Goal: Task Accomplishment & Management: Use online tool/utility

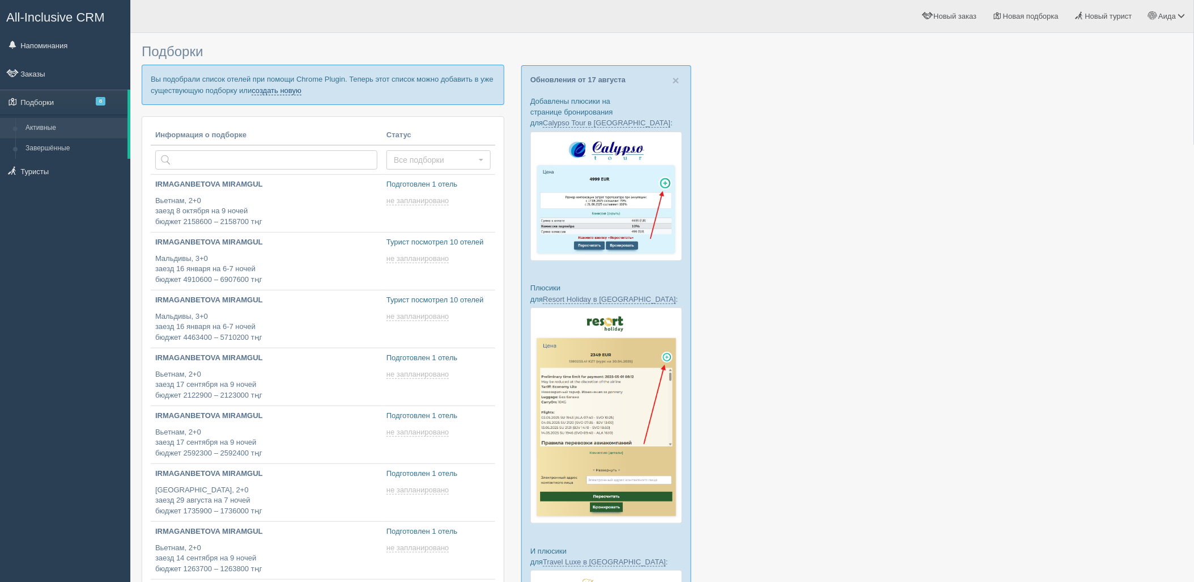
click at [286, 89] on link "создать новую" at bounding box center [277, 90] width 50 height 9
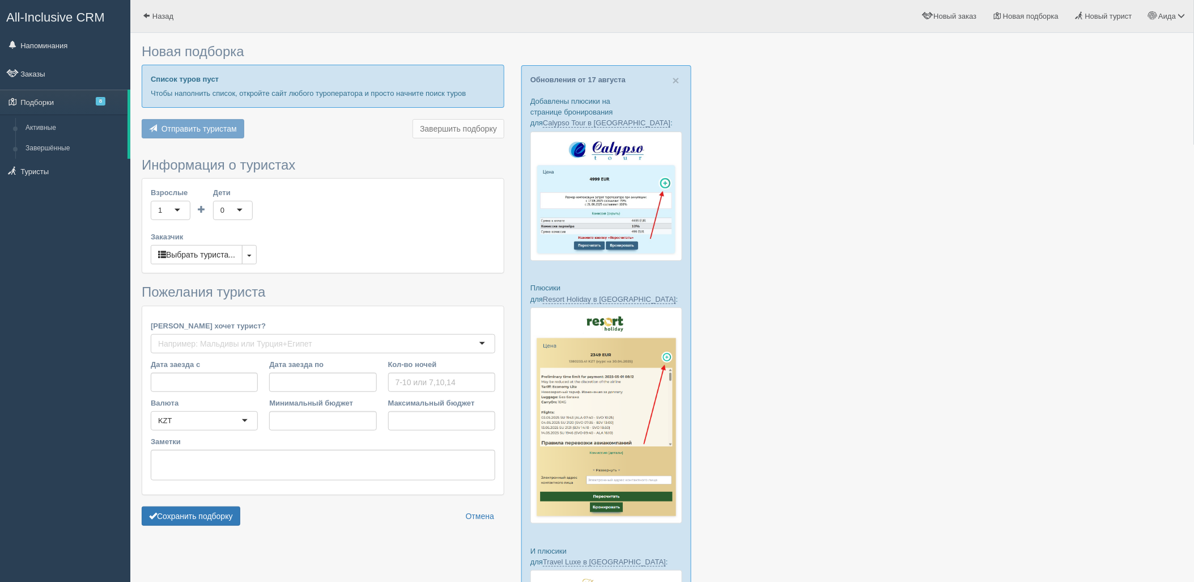
type input "6"
type input "538600"
type input "777100"
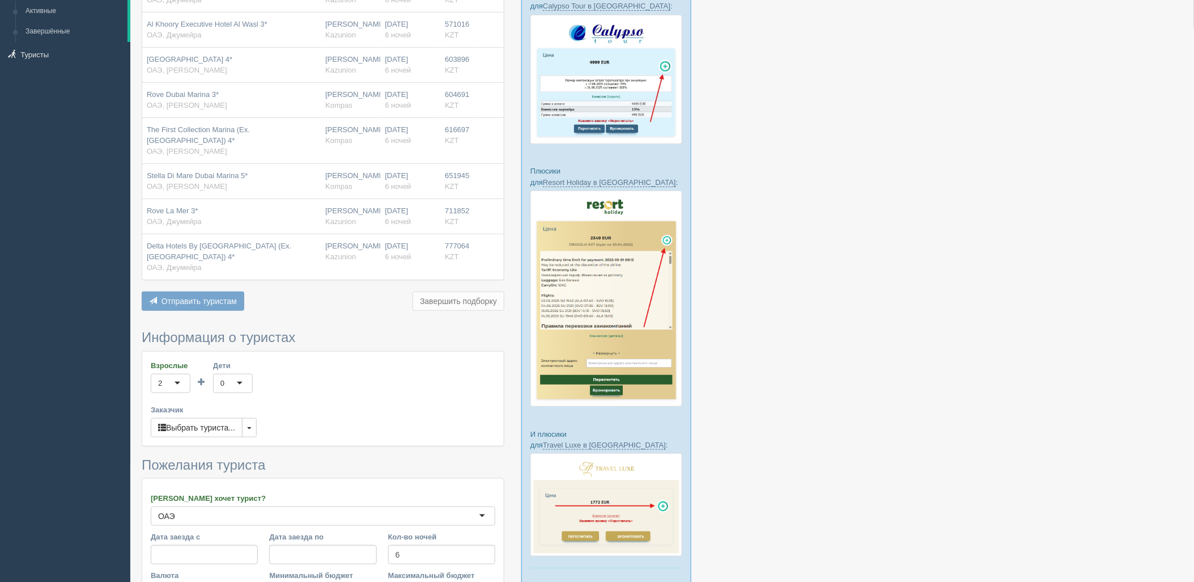
scroll to position [248, 0]
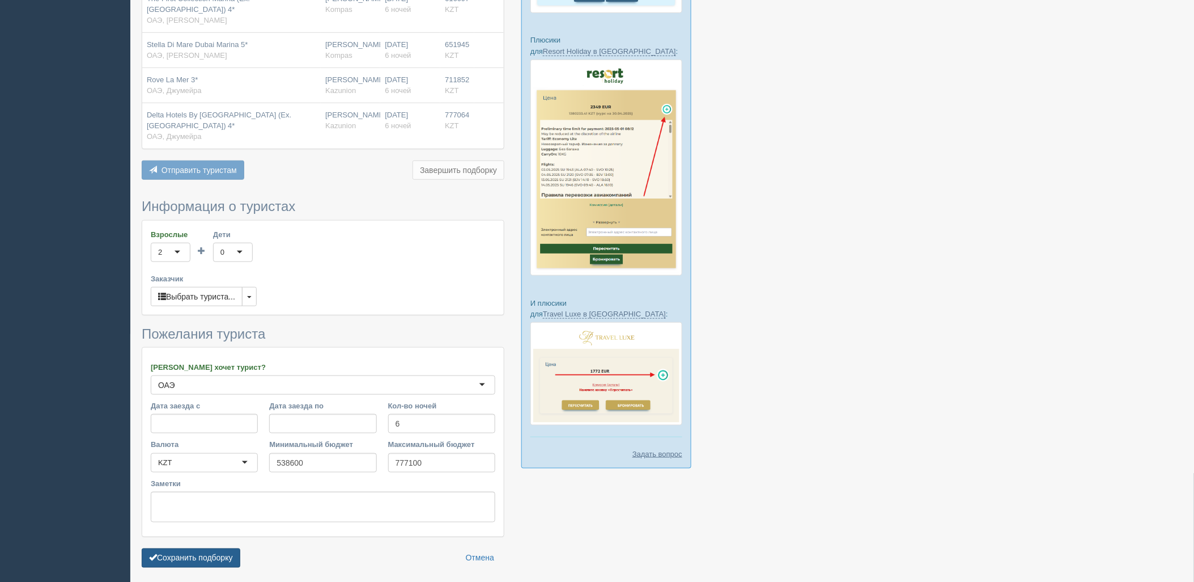
drag, startPoint x: 214, startPoint y: 567, endPoint x: 264, endPoint y: 558, distance: 51.3
click at [213, 567] on button "Сохранить подборку" at bounding box center [191, 557] width 99 height 19
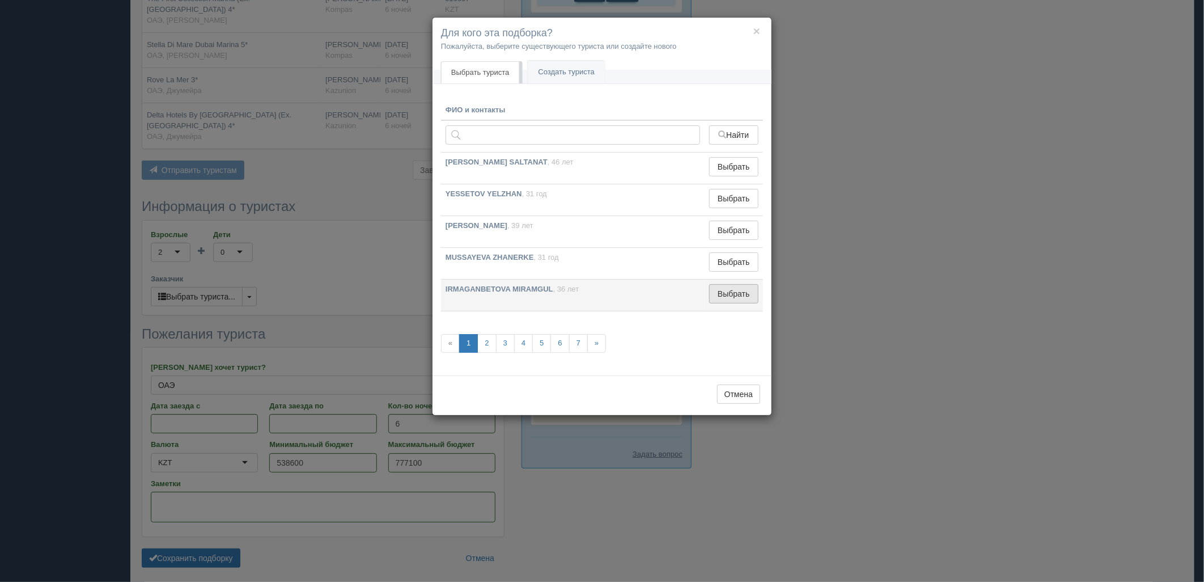
click at [751, 295] on button "Выбрать" at bounding box center [733, 293] width 49 height 19
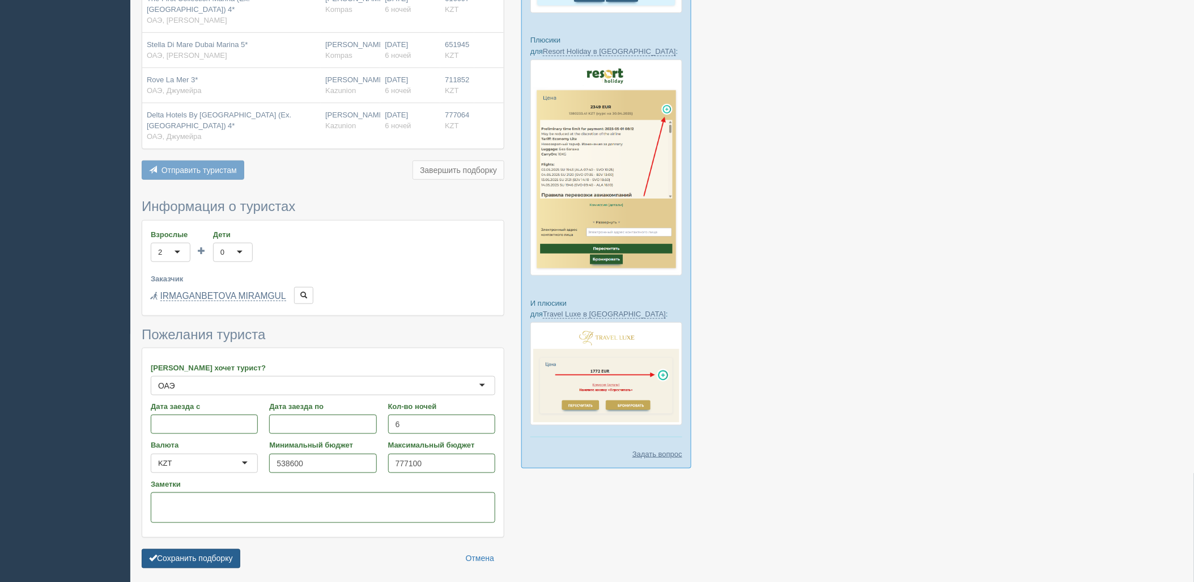
click at [202, 554] on button "Сохранить подборку" at bounding box center [191, 558] width 99 height 19
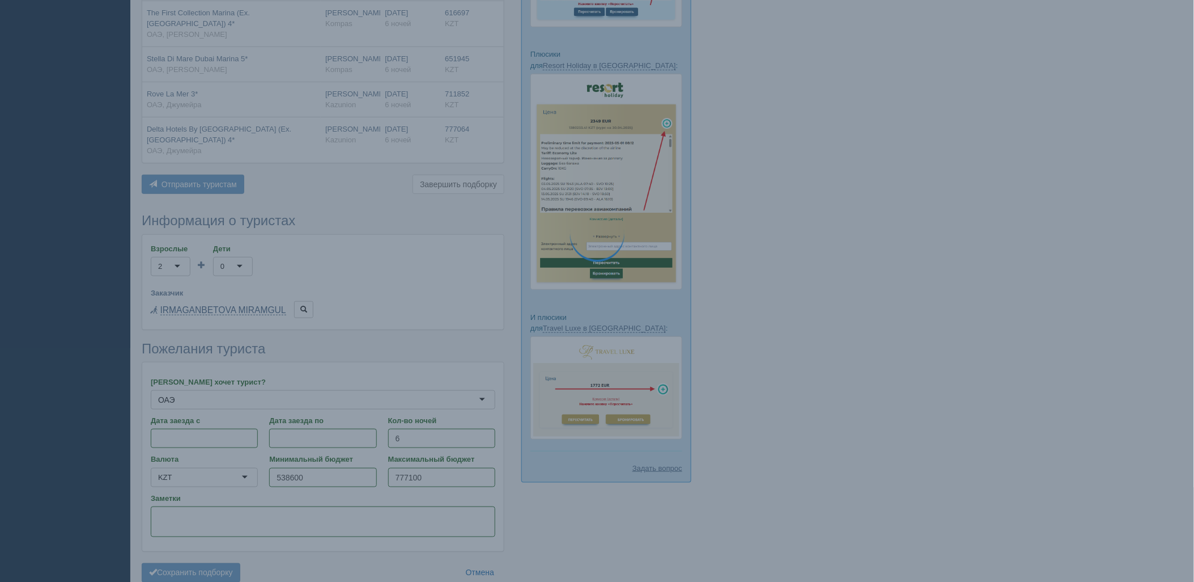
scroll to position [185, 0]
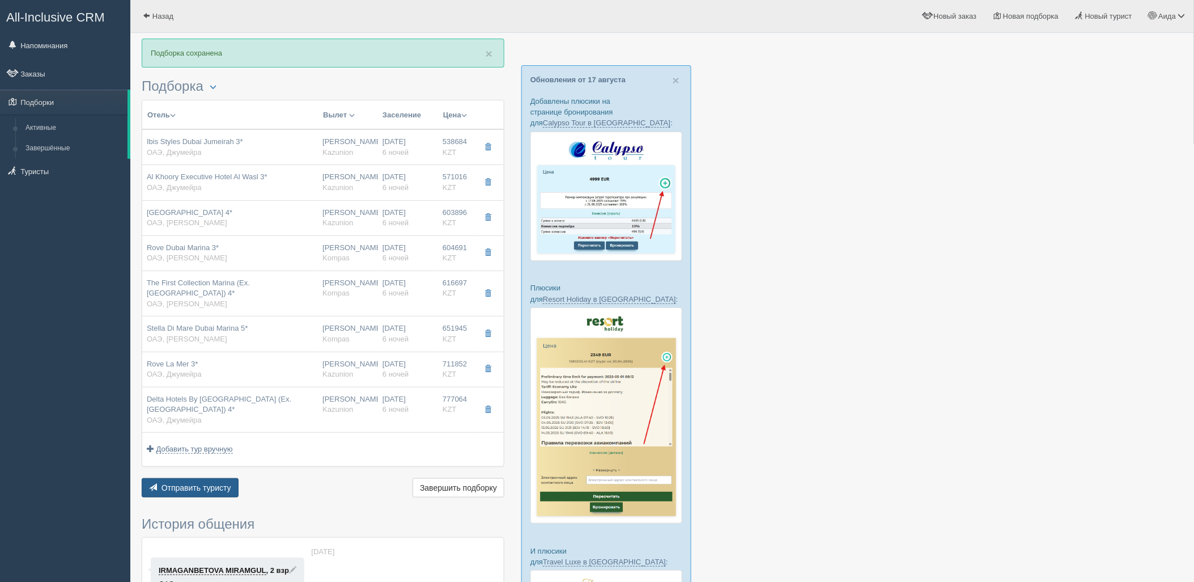
click at [210, 485] on span "Отправить туристу" at bounding box center [197, 487] width 70 height 9
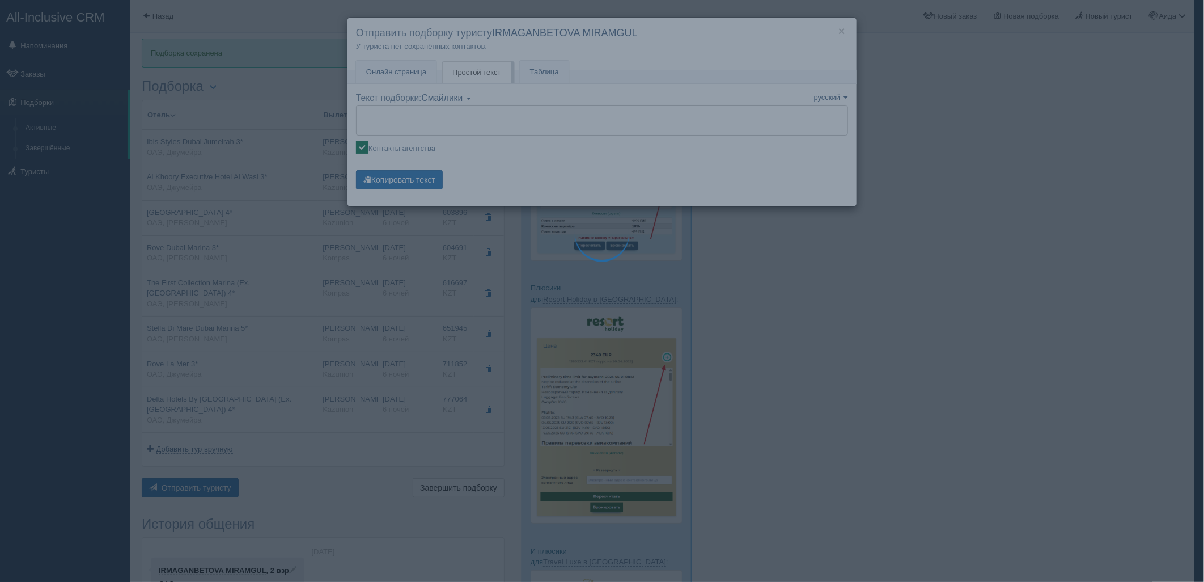
type textarea "🌞 Добрый день! Предлагаем Вам рассмотреть следующие варианты: 🌎 ОАЭ, Джумейра 🏩…"
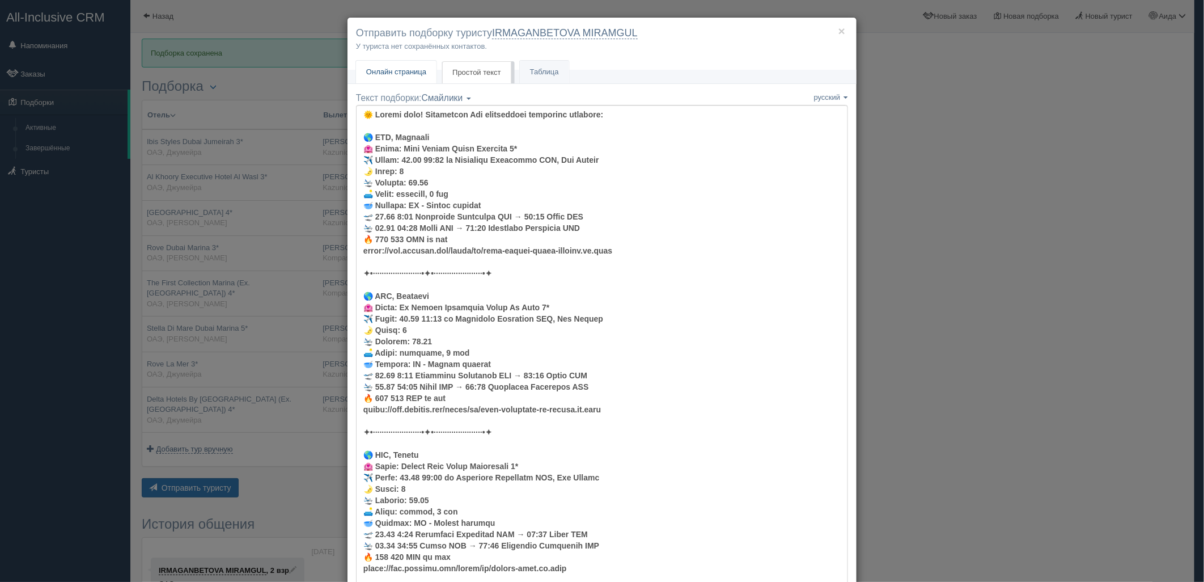
click at [410, 81] on link "Онлайн страница Онлайн" at bounding box center [396, 72] width 81 height 23
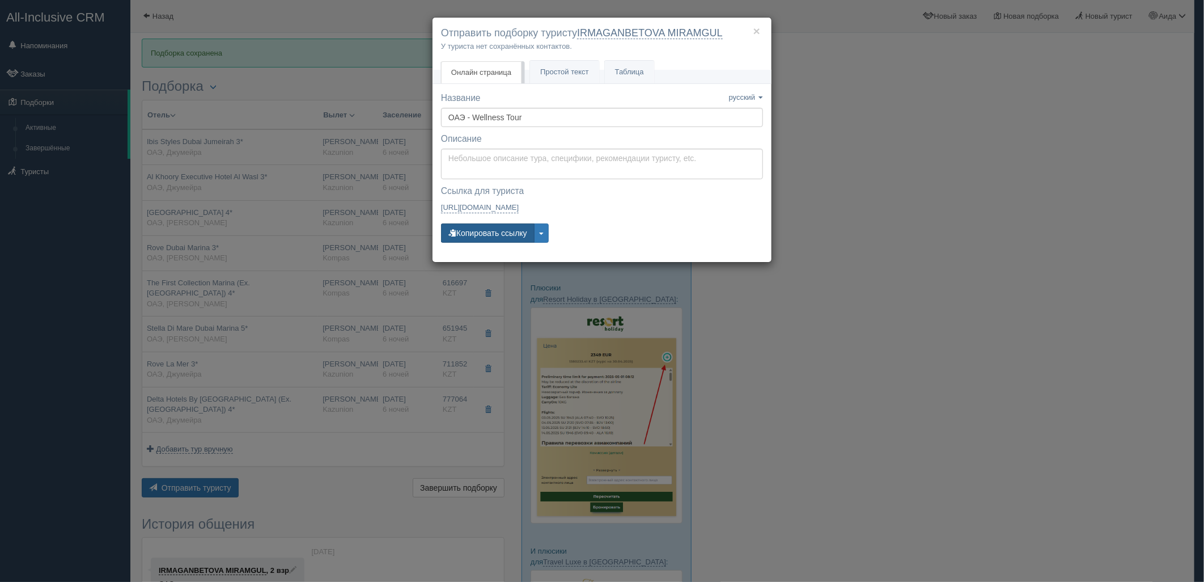
click at [499, 233] on button "Копировать ссылку" at bounding box center [488, 232] width 94 height 19
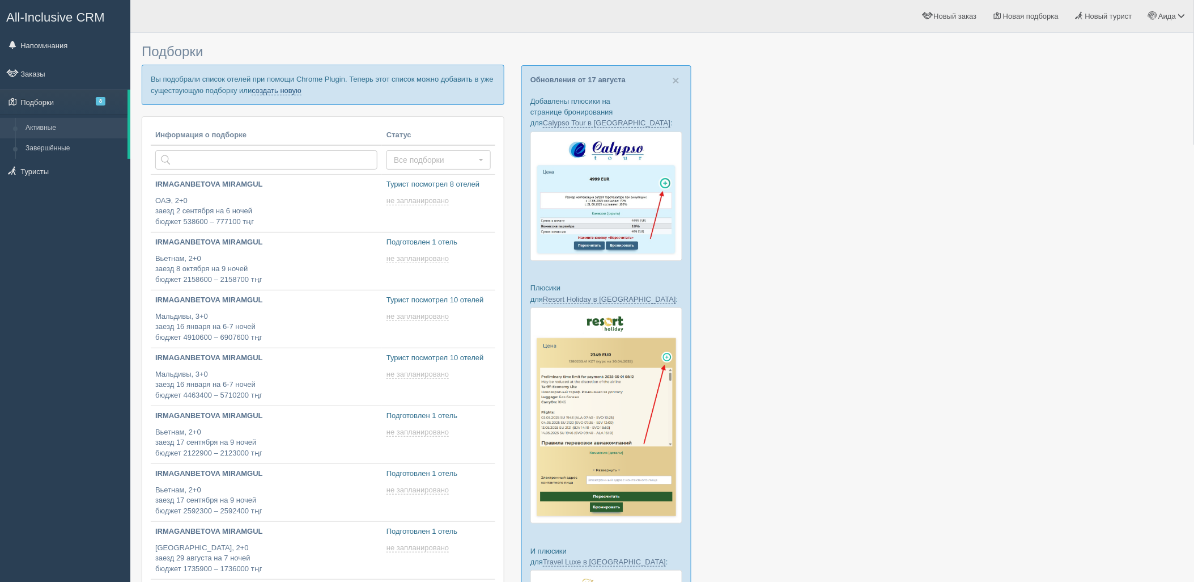
click at [287, 94] on link "создать новую" at bounding box center [277, 90] width 50 height 9
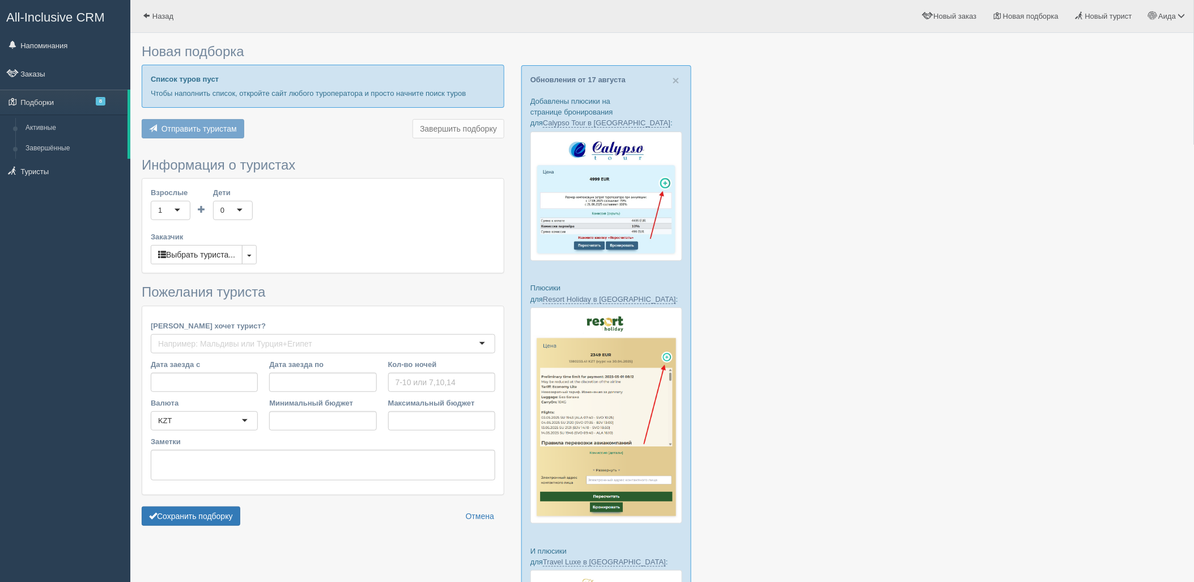
type input "7"
type input "586300"
type input "750300"
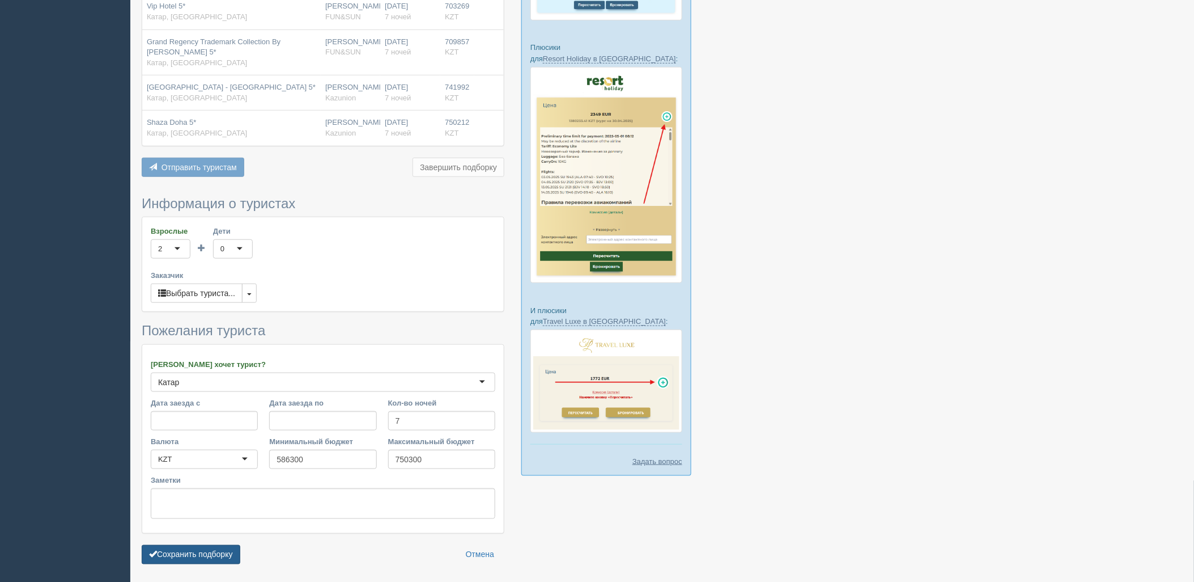
click at [220, 558] on button "Сохранить подборку" at bounding box center [191, 554] width 99 height 19
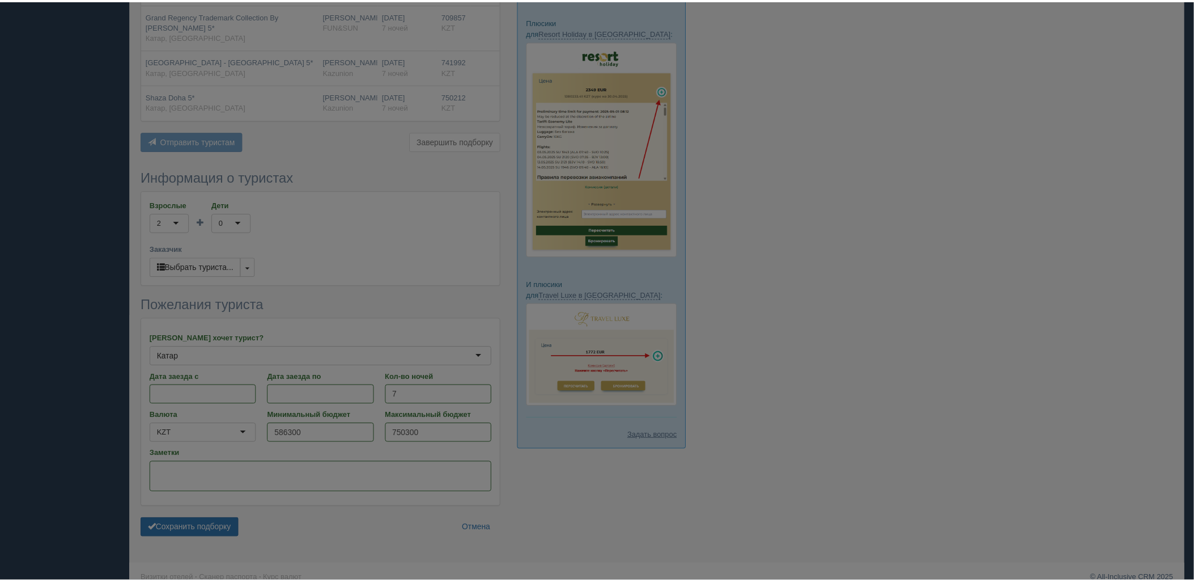
scroll to position [281, 0]
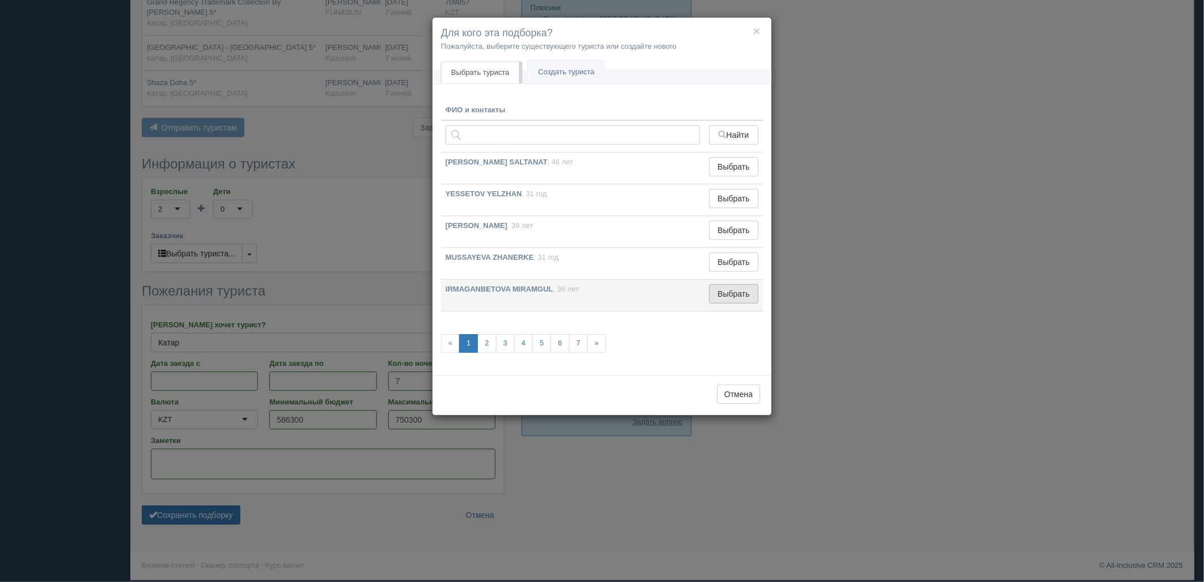
click at [727, 303] on button "Выбрать" at bounding box center [733, 293] width 49 height 19
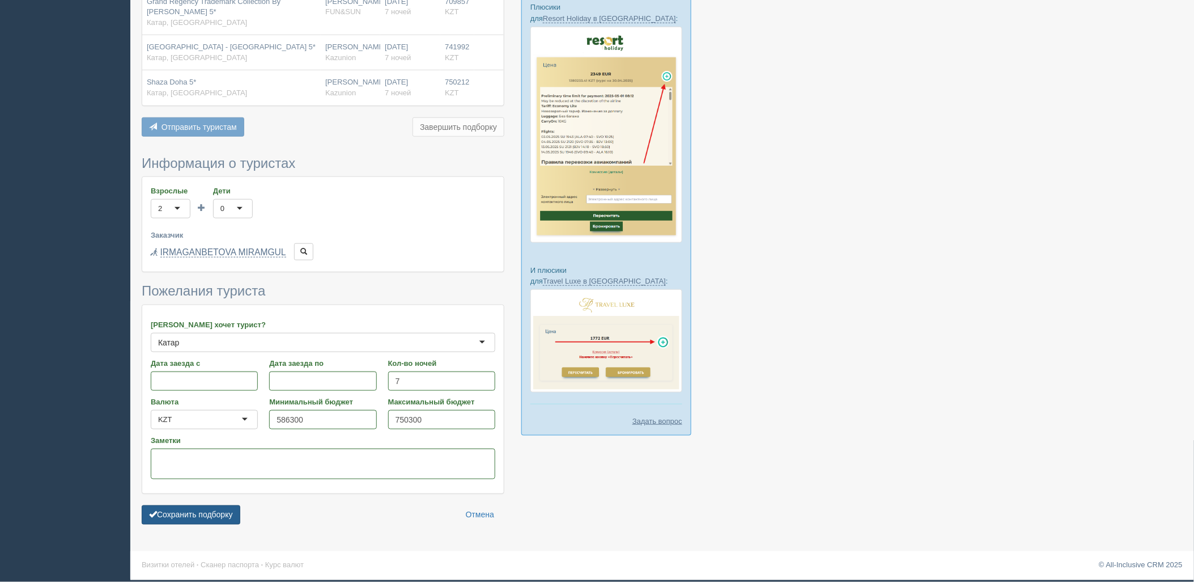
click at [221, 513] on button "Сохранить подборку" at bounding box center [191, 514] width 99 height 19
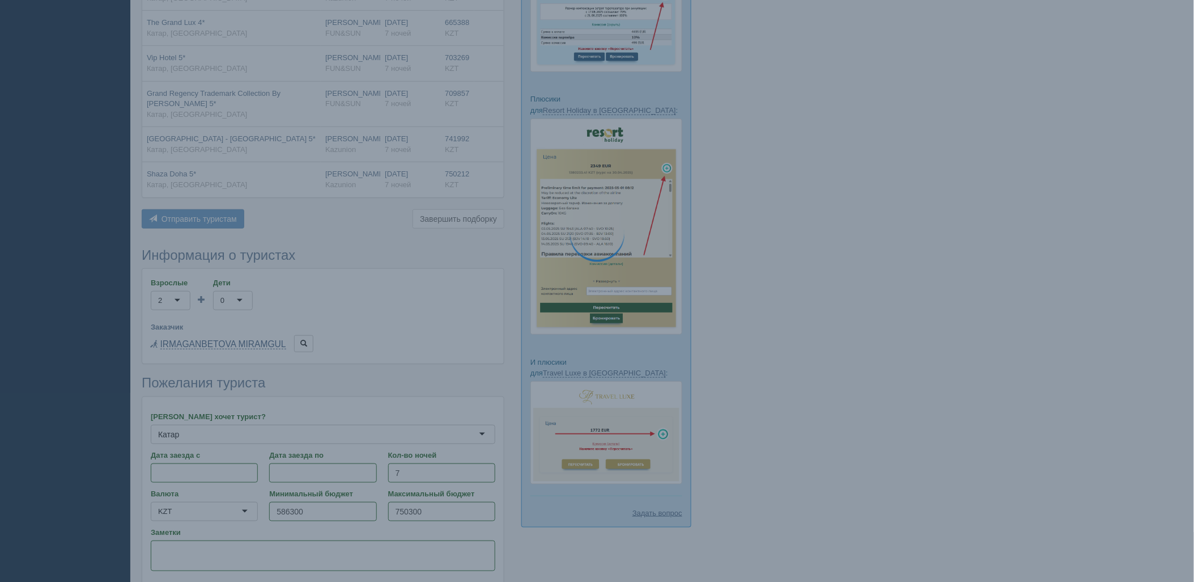
scroll to position [155, 0]
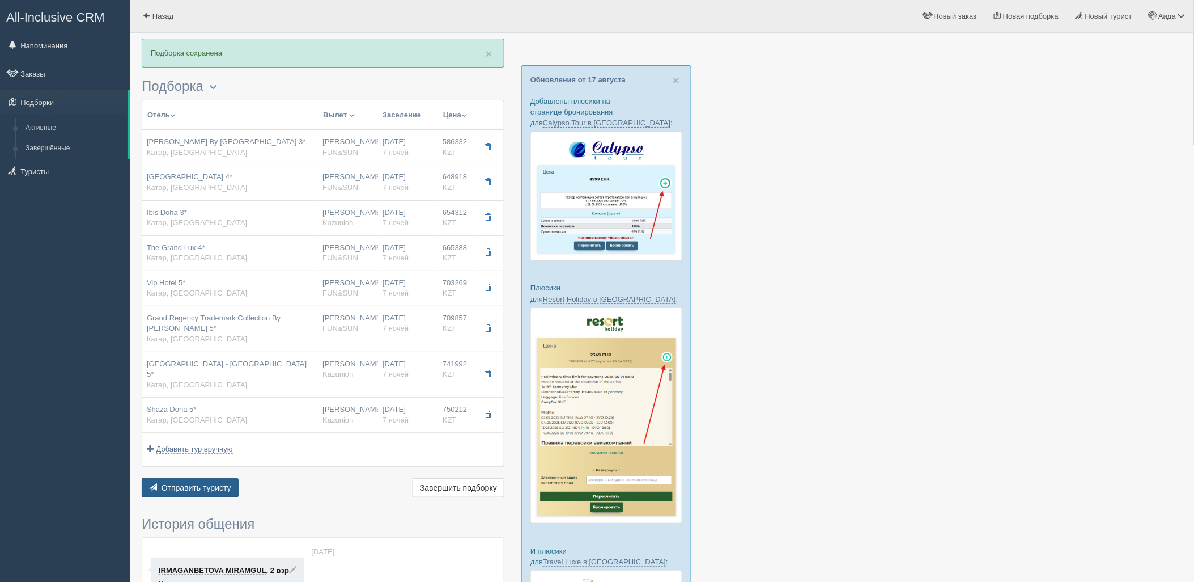
click at [220, 483] on span "Отправить туристу" at bounding box center [197, 487] width 70 height 9
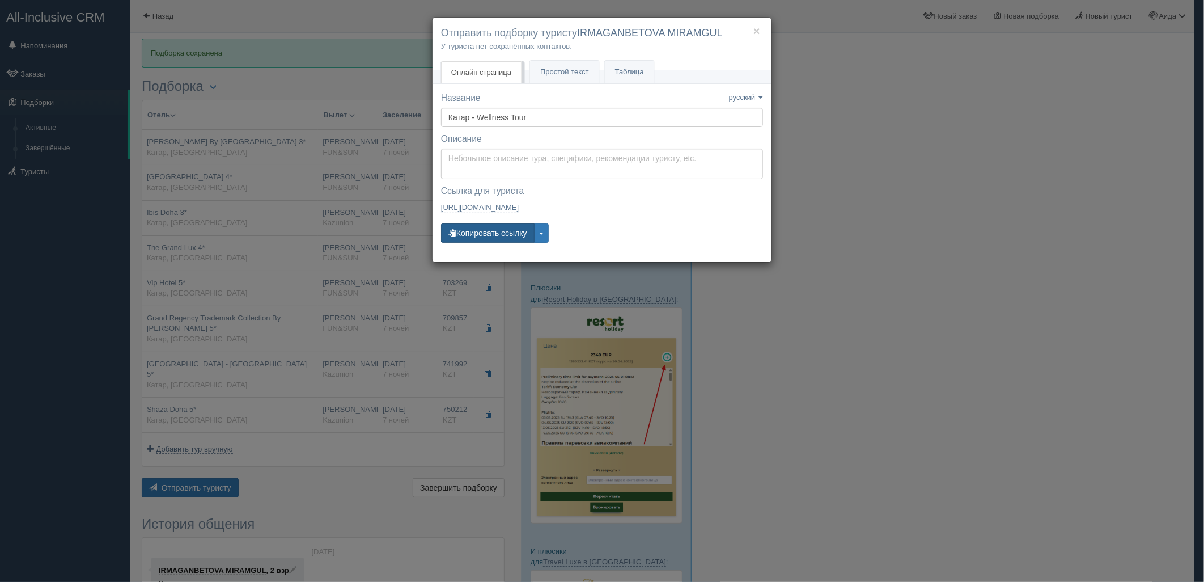
click at [496, 238] on button "Копировать ссылку" at bounding box center [488, 232] width 94 height 19
